Goal: Check status: Check status

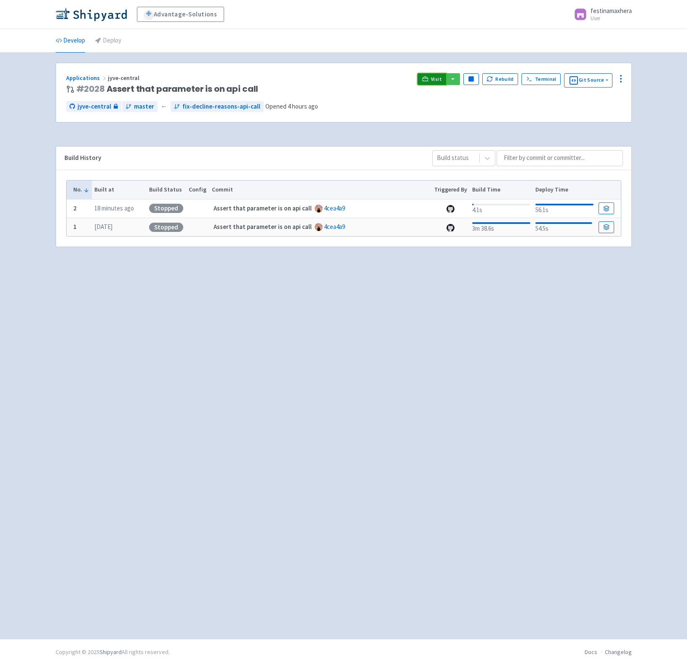
click at [436, 80] on span "Visit" at bounding box center [436, 79] width 11 height 7
click at [473, 78] on polygon "button" at bounding box center [471, 79] width 4 height 5
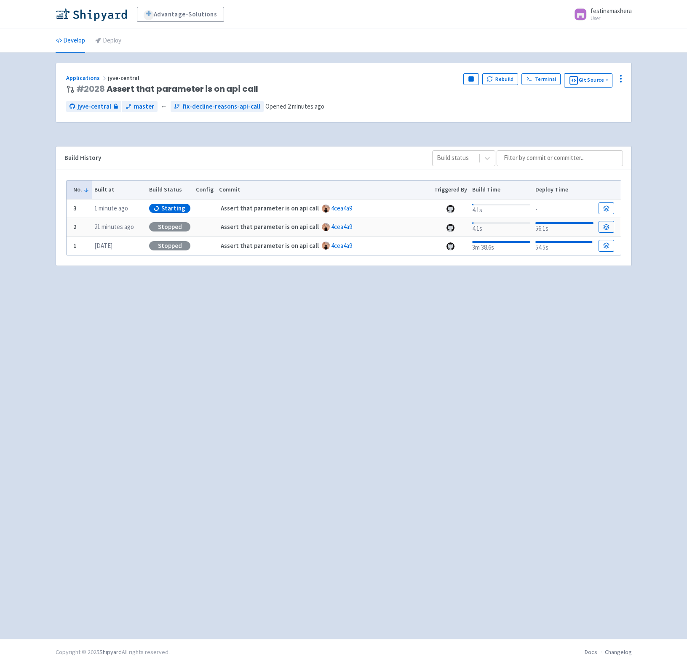
click at [39, 19] on div "Advantage-Solutions festinamaxhera User Profile Sign out" at bounding box center [343, 14] width 687 height 29
click at [428, 76] on icon at bounding box center [425, 79] width 6 height 6
